Goal: Check status: Check status

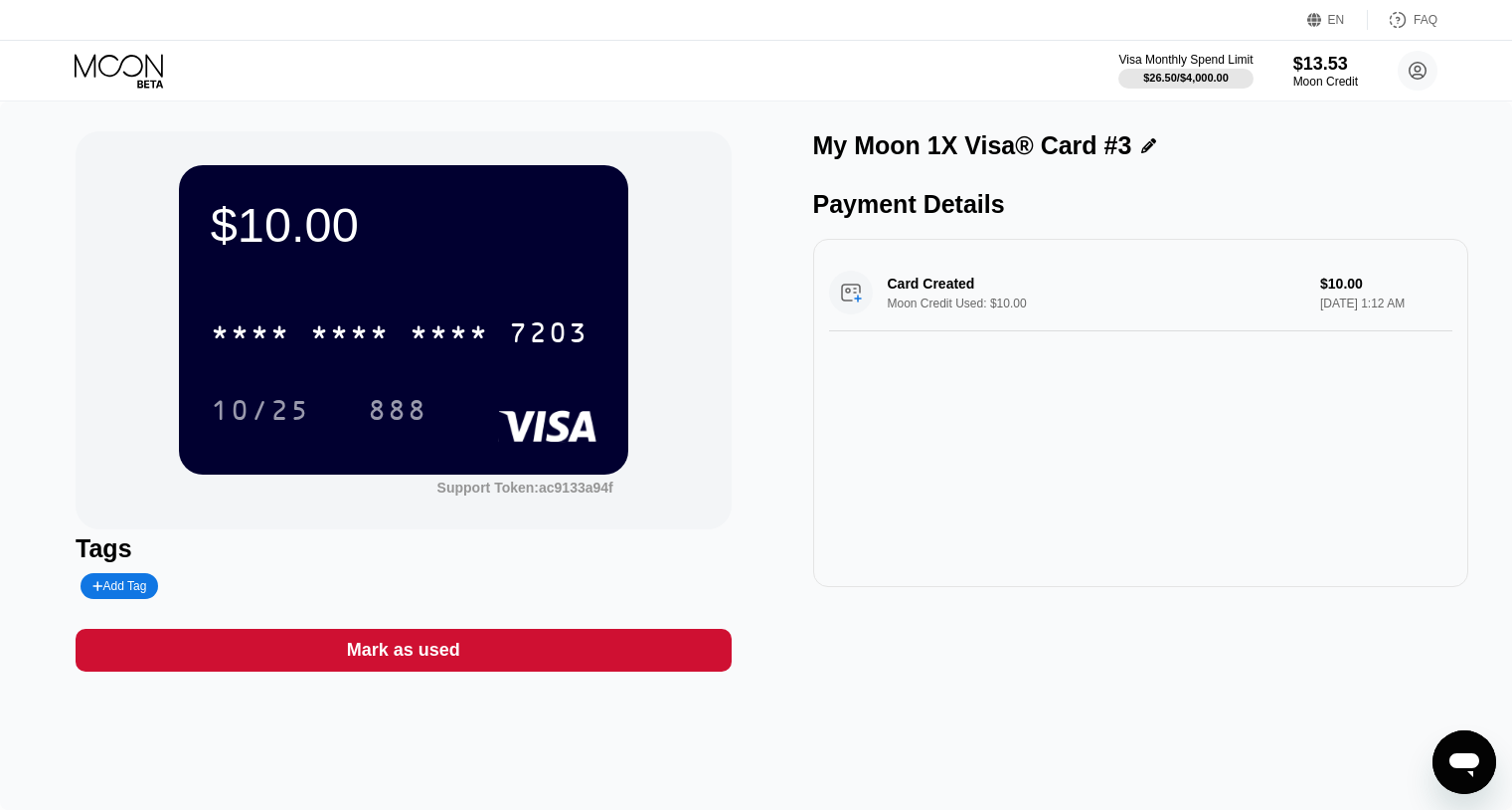
click at [109, 69] on icon at bounding box center [120, 71] width 93 height 35
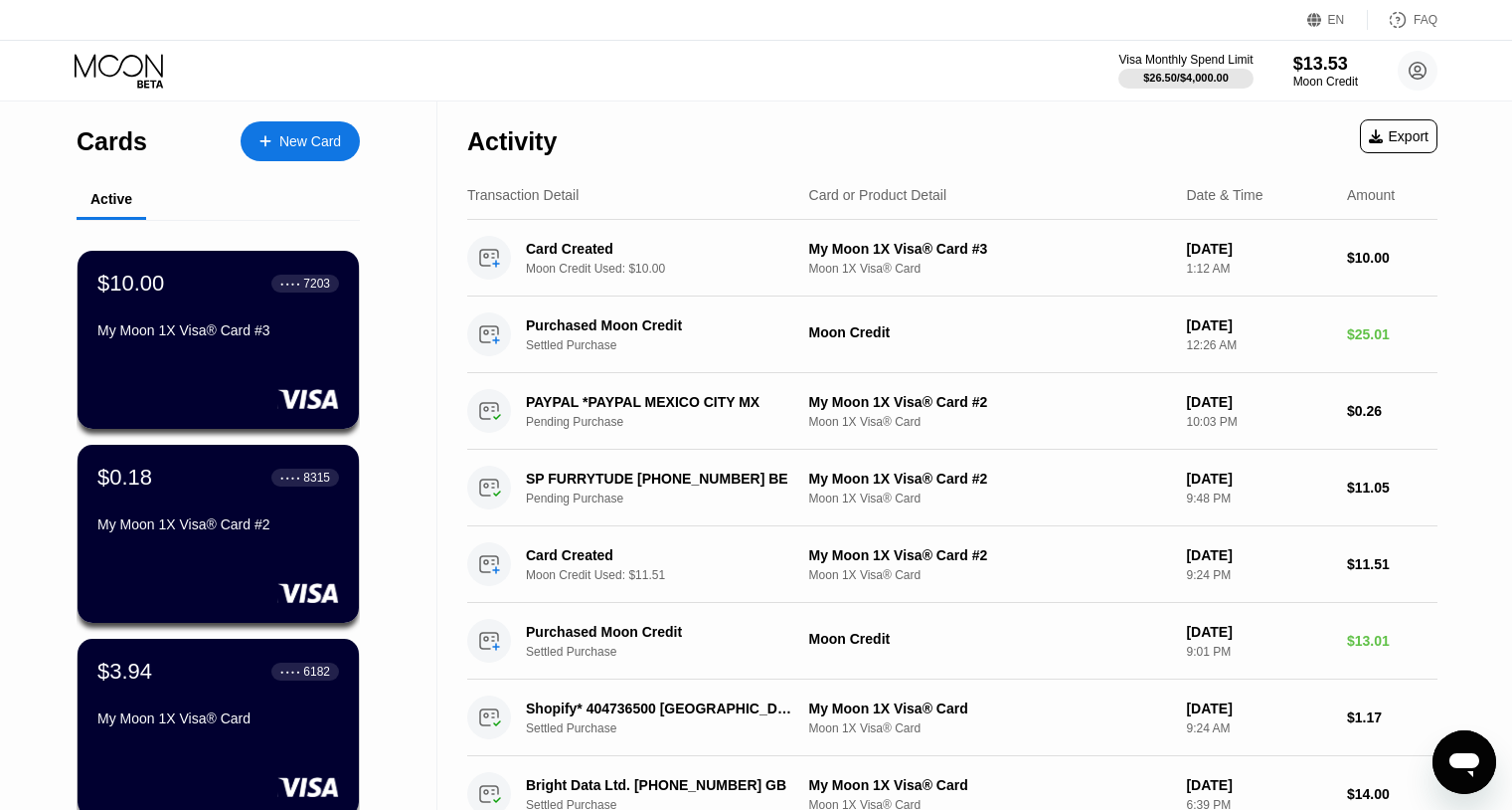
scroll to position [321, 0]
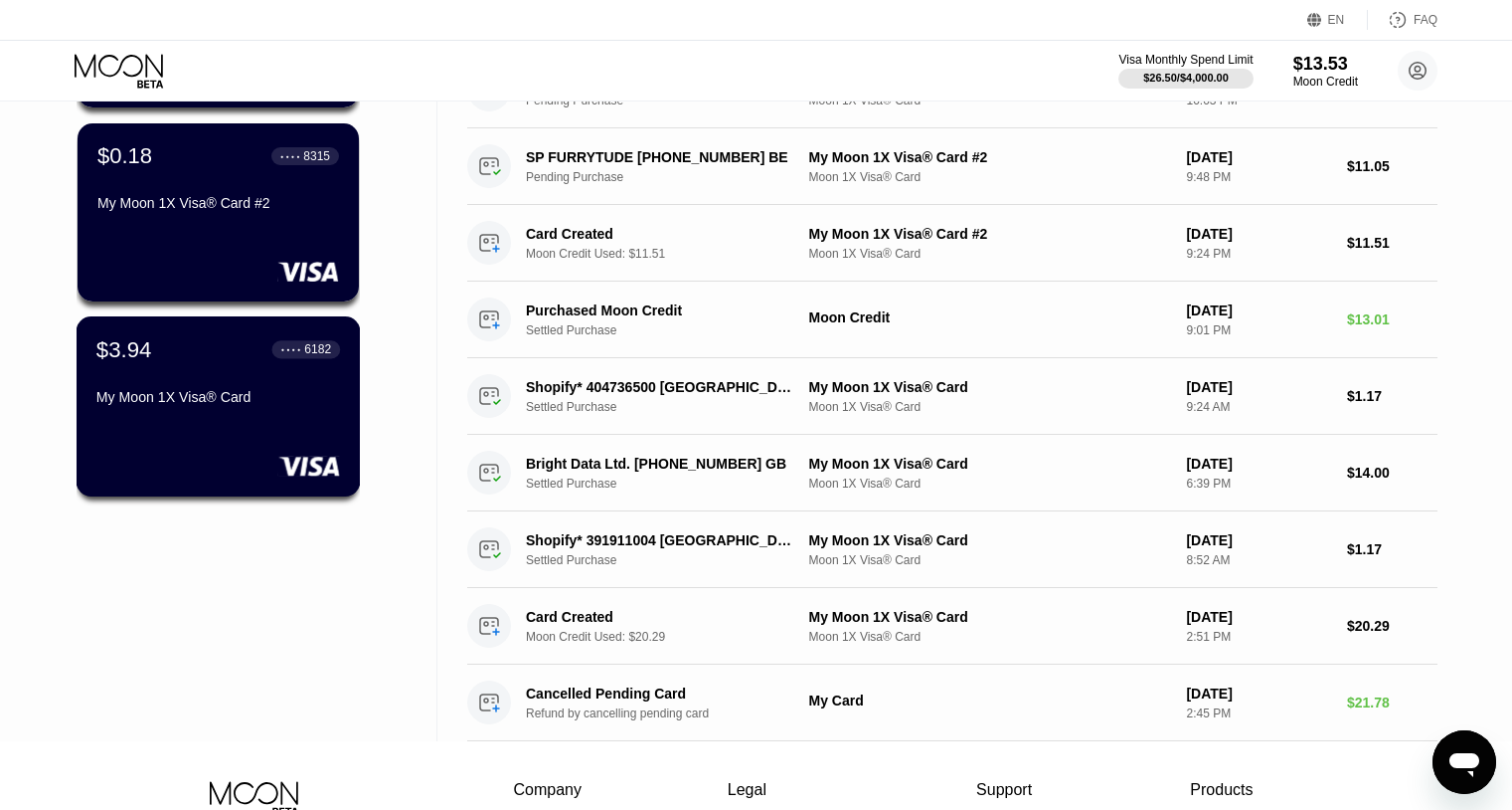
click at [230, 419] on div "$3.94 ● ● ● ● 6182 My Moon 1X Visa® Card" at bounding box center [219, 406] width 284 height 180
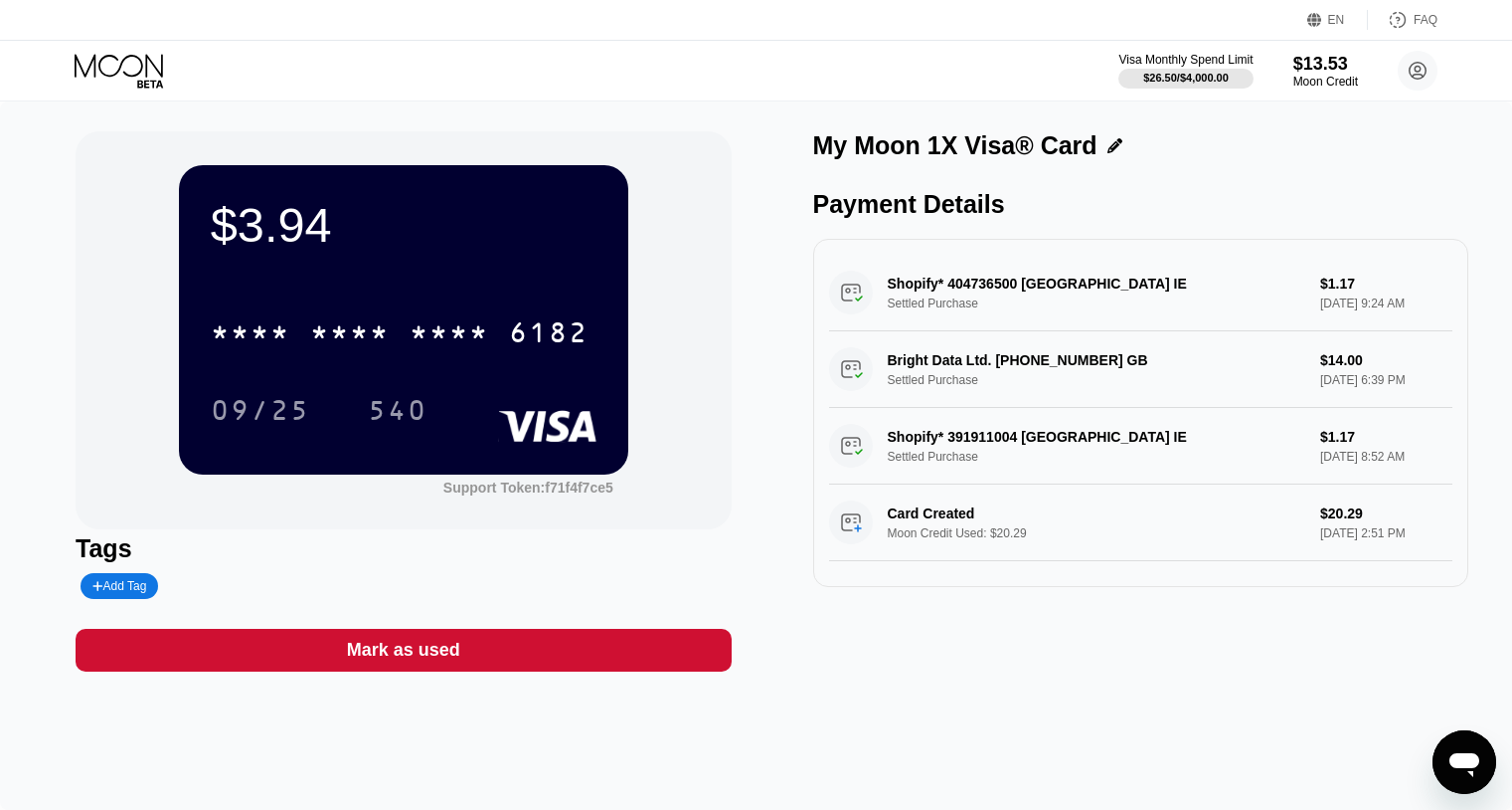
click at [470, 335] on div "* * * *" at bounding box center [450, 335] width 80 height 32
click at [494, 301] on div "* * * * * * * * * * * * 6182" at bounding box center [404, 326] width 386 height 68
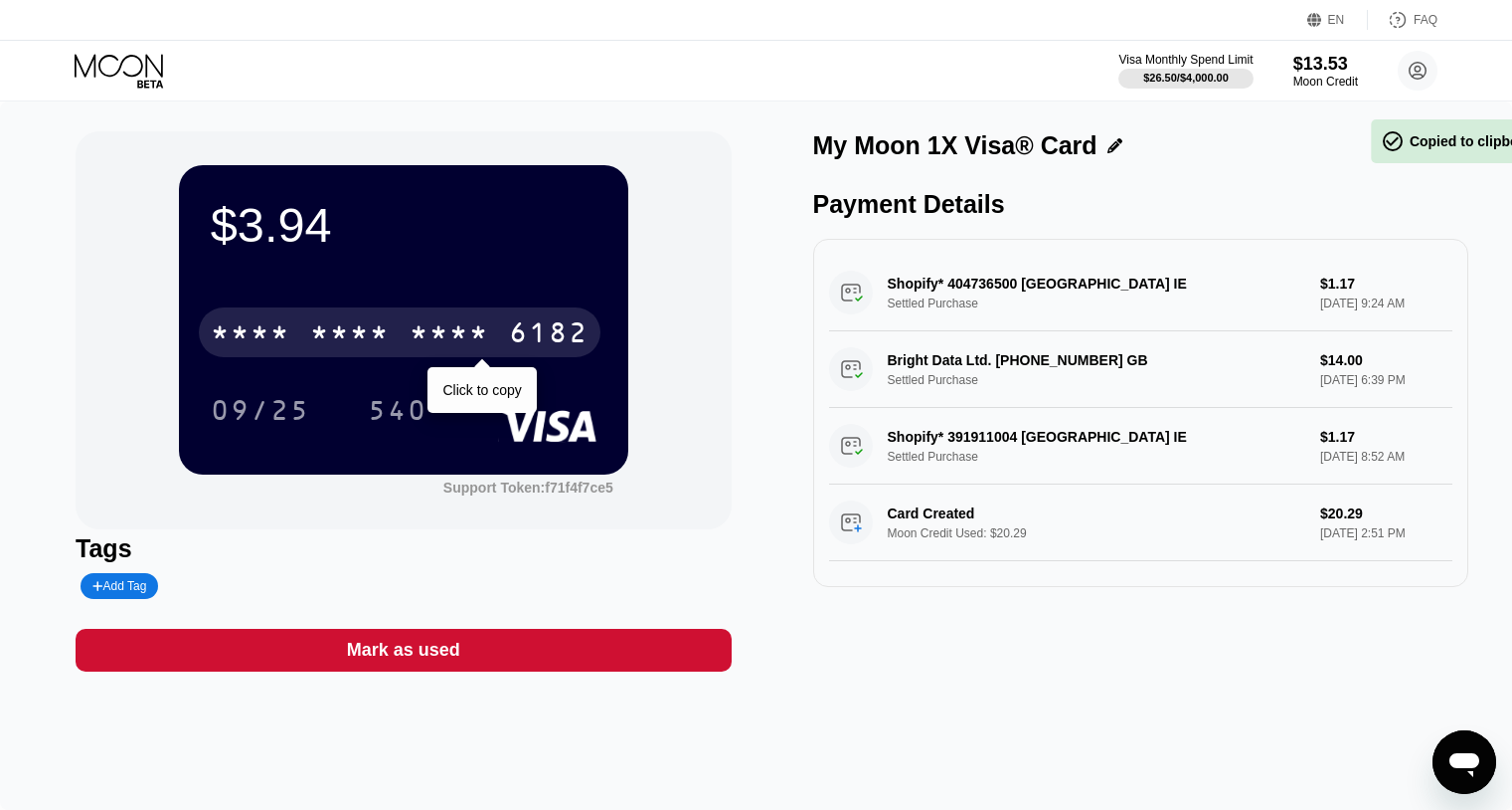
click at [477, 322] on div "* * * *" at bounding box center [450, 335] width 80 height 32
